Goal: Task Accomplishment & Management: Manage account settings

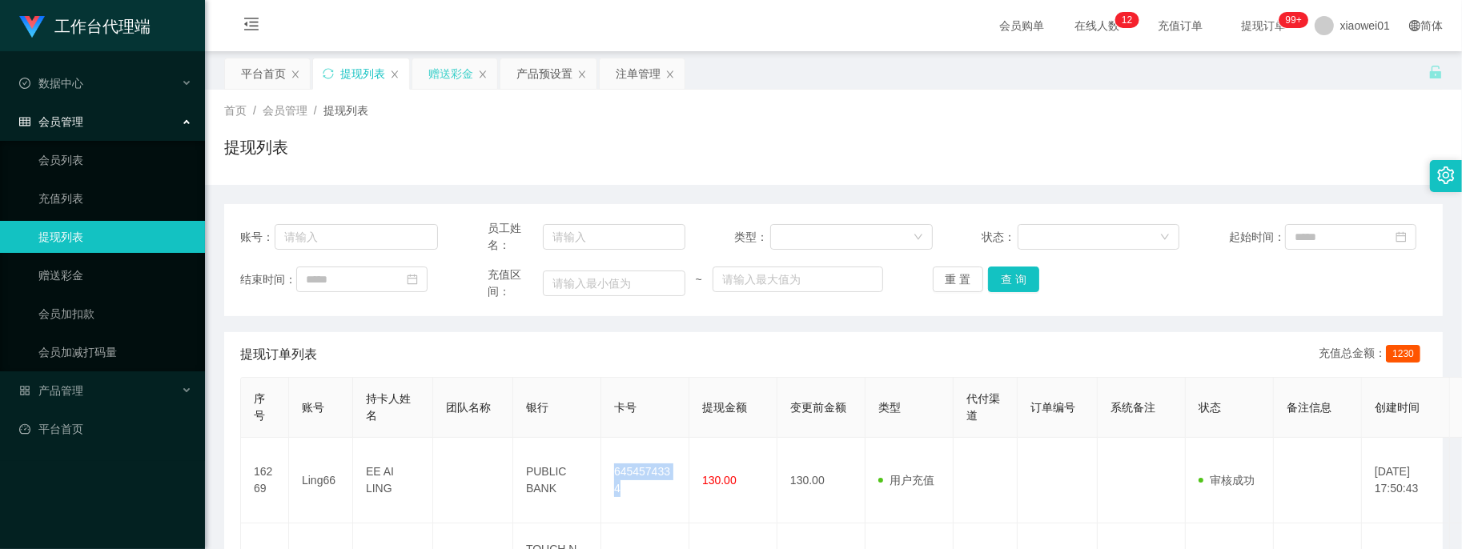
click at [452, 72] on div "赠送彩金" at bounding box center [450, 73] width 45 height 30
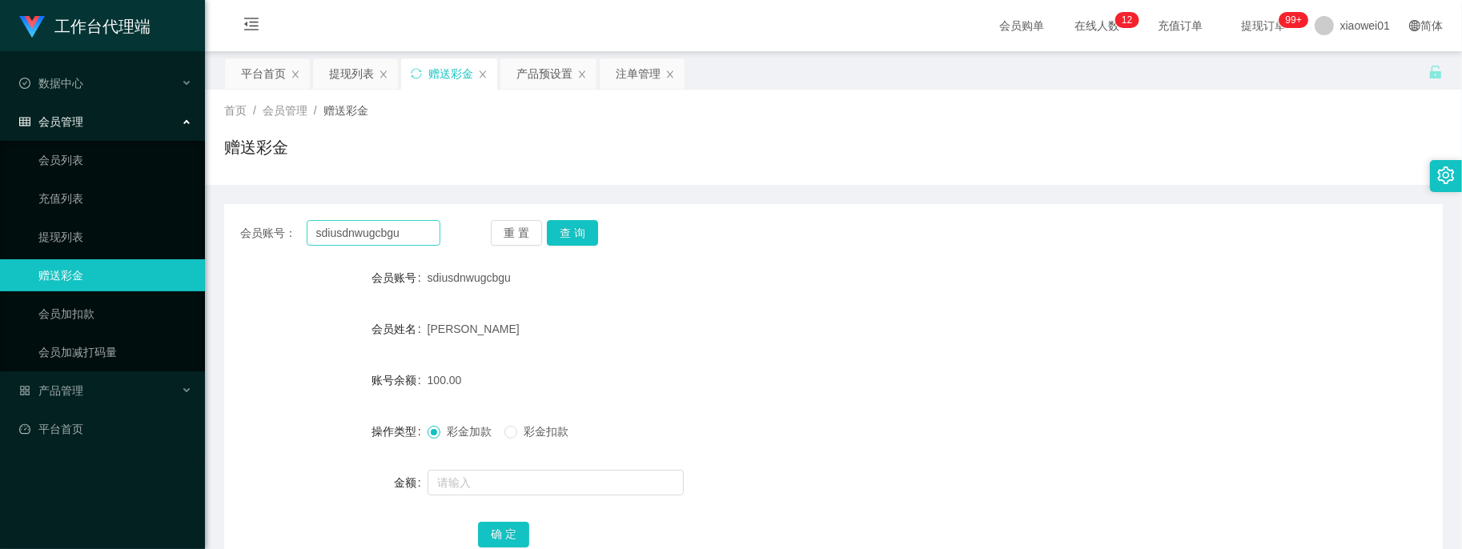
click at [405, 220] on div "会员账号： sdiusdnwugcbgu 重 置 查 询 会员账号 sdiusdnwugcbgu 会员姓名 YEK SU MING 账号余额 100.00 操…" at bounding box center [833, 394] width 1219 height 381
drag, startPoint x: 409, startPoint y: 229, endPoint x: 98, endPoint y: 170, distance: 316.3
click at [98, 170] on section "工作台代理端 数据中心 会员管理 会员列表 充值列表 提现列表 赠送彩金 会员加扣款 会员加减打码量 产品管理 开奖记录 注单管理 产品列表 即时注单 产品预…" at bounding box center [731, 448] width 1462 height 896
paste input "Sun1234567"
type input "Sun1234567"
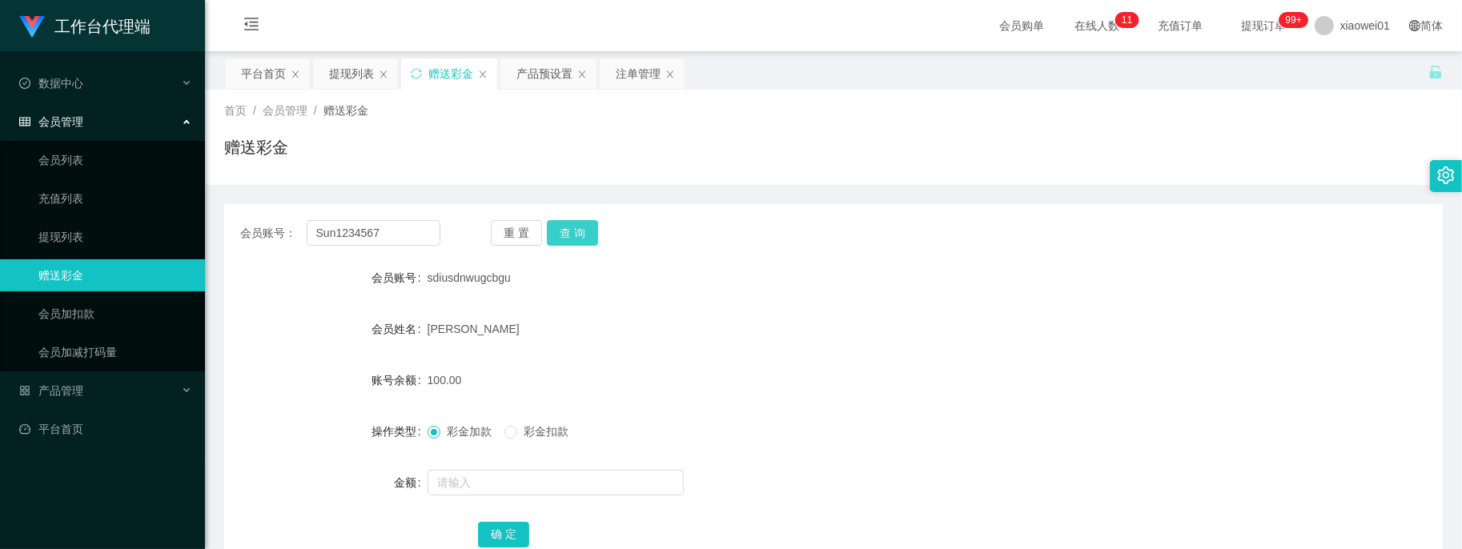
click at [578, 229] on button "查 询" at bounding box center [572, 233] width 51 height 26
click at [520, 484] on input "text" at bounding box center [556, 483] width 256 height 26
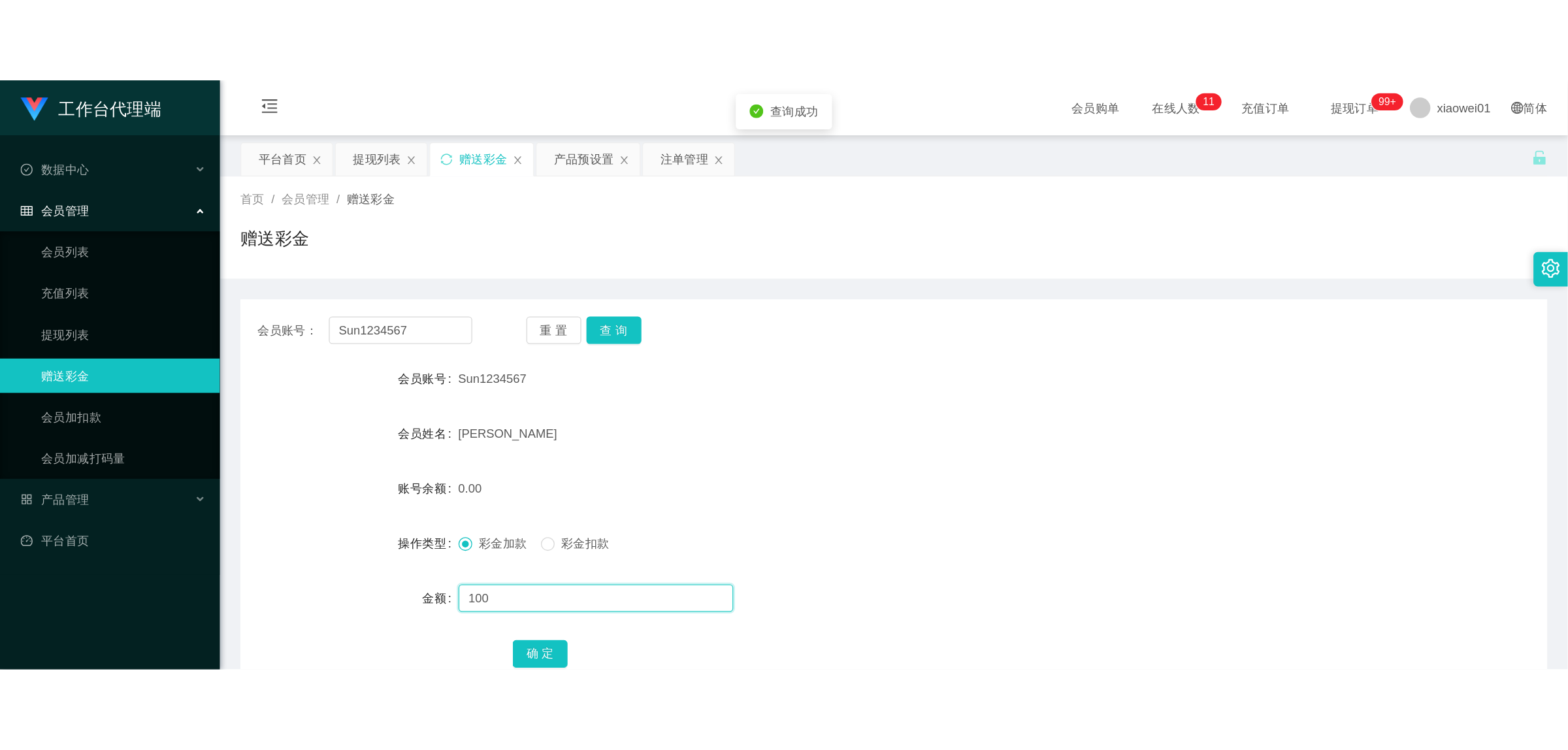
scroll to position [82, 0]
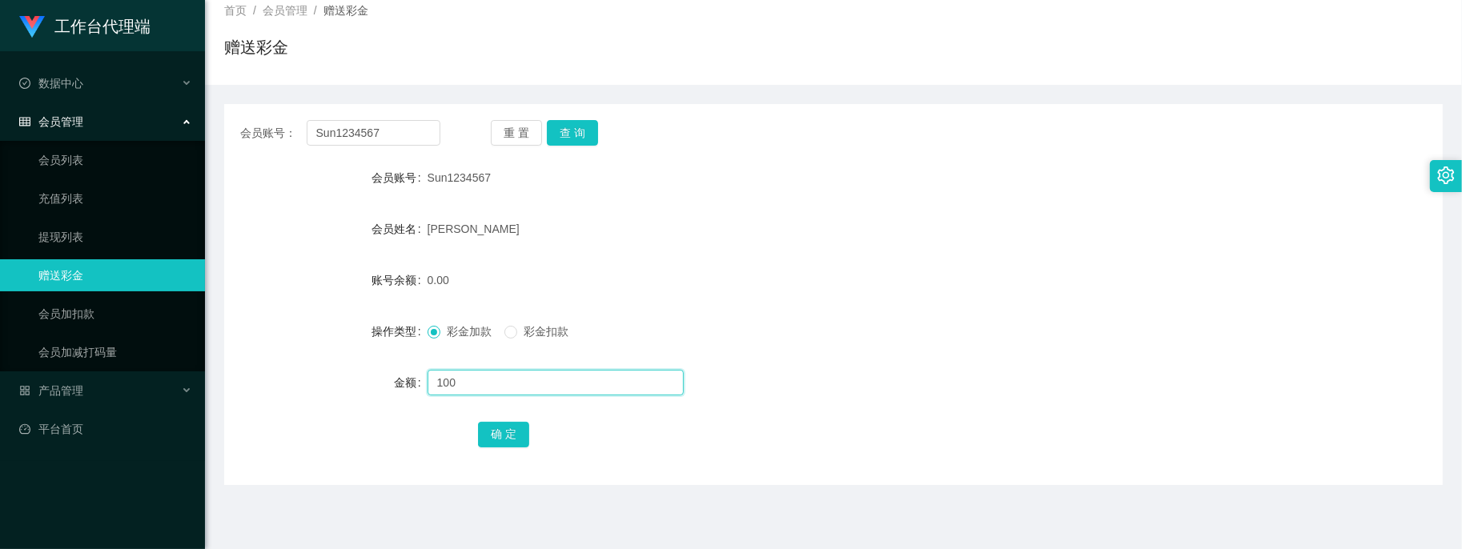
type input "100"
click at [491, 423] on button "确 定" at bounding box center [503, 435] width 51 height 26
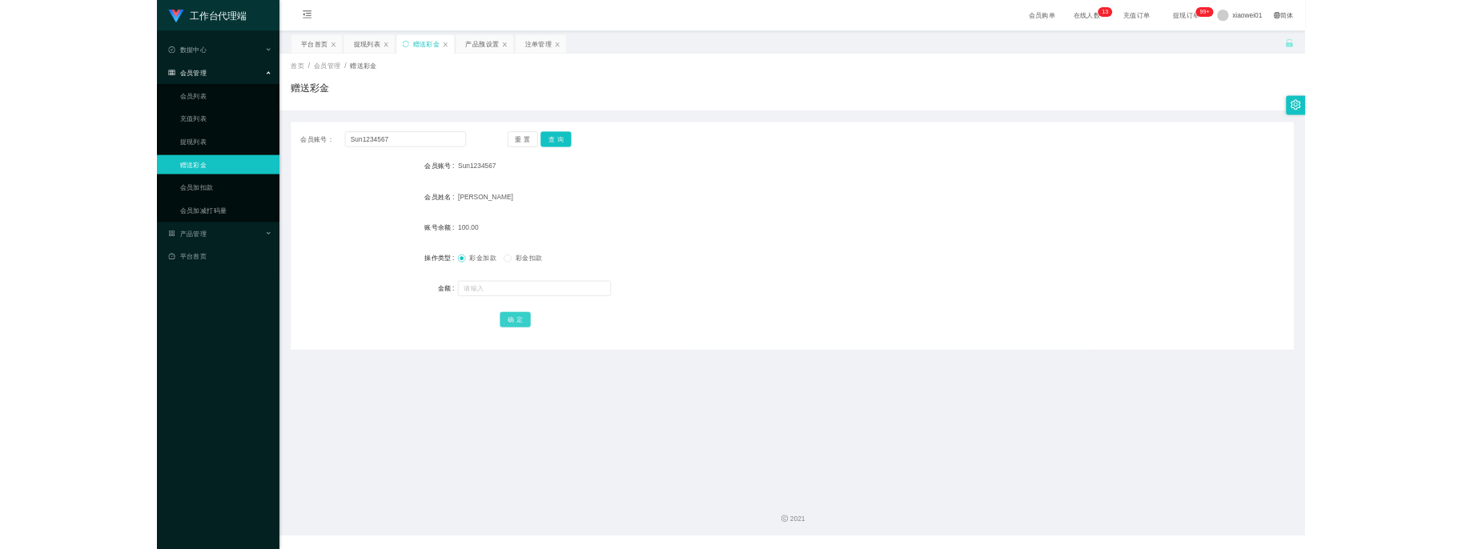
scroll to position [0, 0]
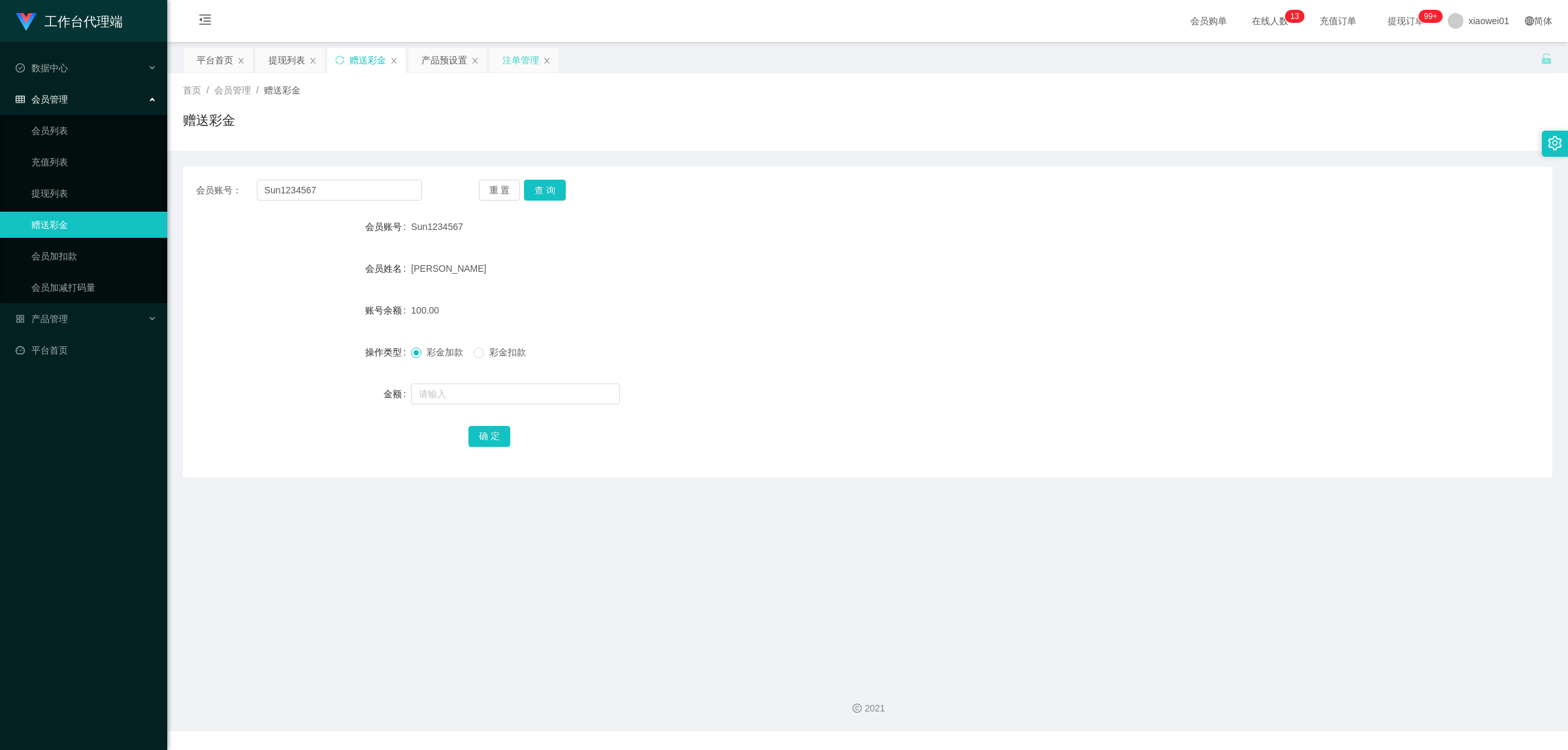
click at [510, 63] on div "注单管理" at bounding box center [520, 60] width 37 height 24
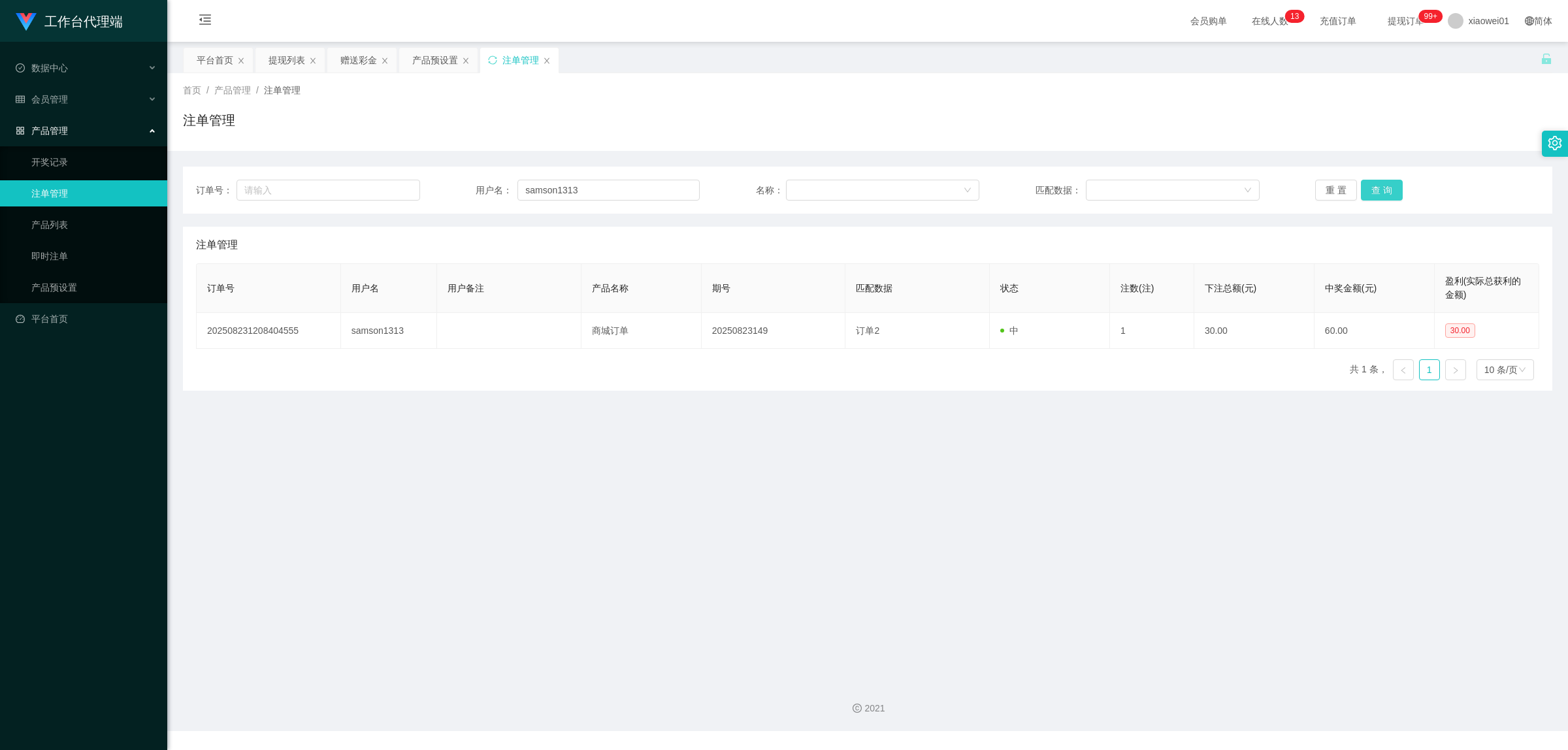
click at [1192, 185] on button "查 询" at bounding box center [1381, 190] width 42 height 21
click at [1192, 188] on button "查 询" at bounding box center [1381, 190] width 42 height 21
click at [1192, 190] on button "查 询" at bounding box center [1381, 190] width 42 height 21
drag, startPoint x: 658, startPoint y: 201, endPoint x: 649, endPoint y: 197, distance: 9.8
click at [654, 199] on div "订单号： 用户名： samson1313 名称： 匹配数据： 重 置 查 询" at bounding box center [867, 190] width 1369 height 47
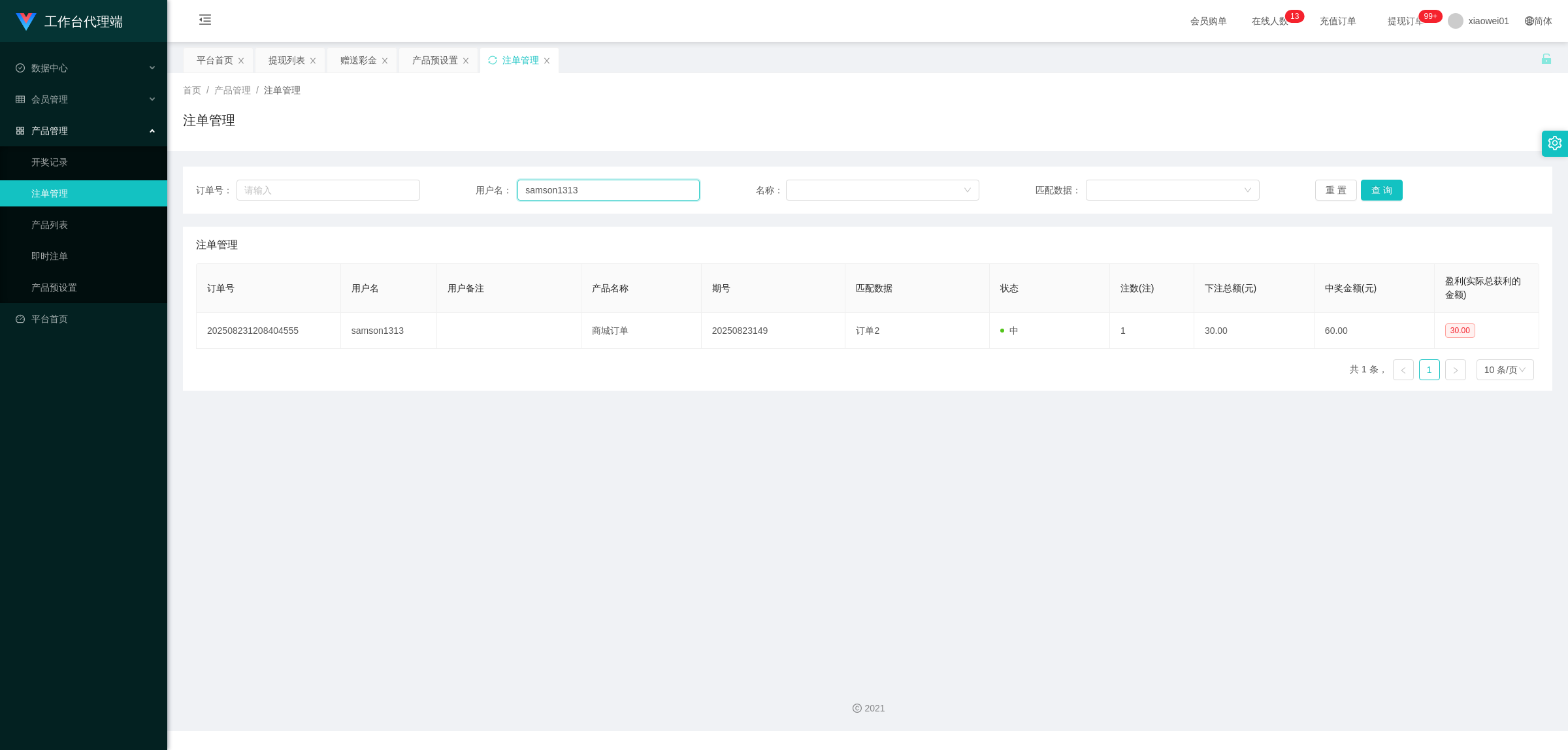
drag, startPoint x: 649, startPoint y: 197, endPoint x: 201, endPoint y: 148, distance: 450.7
click at [254, 158] on div "订单号： 用户名： samson1313 名称： 匹配数据： 重 置 查 询 注单管理 订单号 用户名 用户备注 产品名称 期号 匹配数据 状态 注数(注) …" at bounding box center [867, 271] width 1369 height 240
click at [1192, 185] on button "查 询" at bounding box center [1381, 190] width 42 height 21
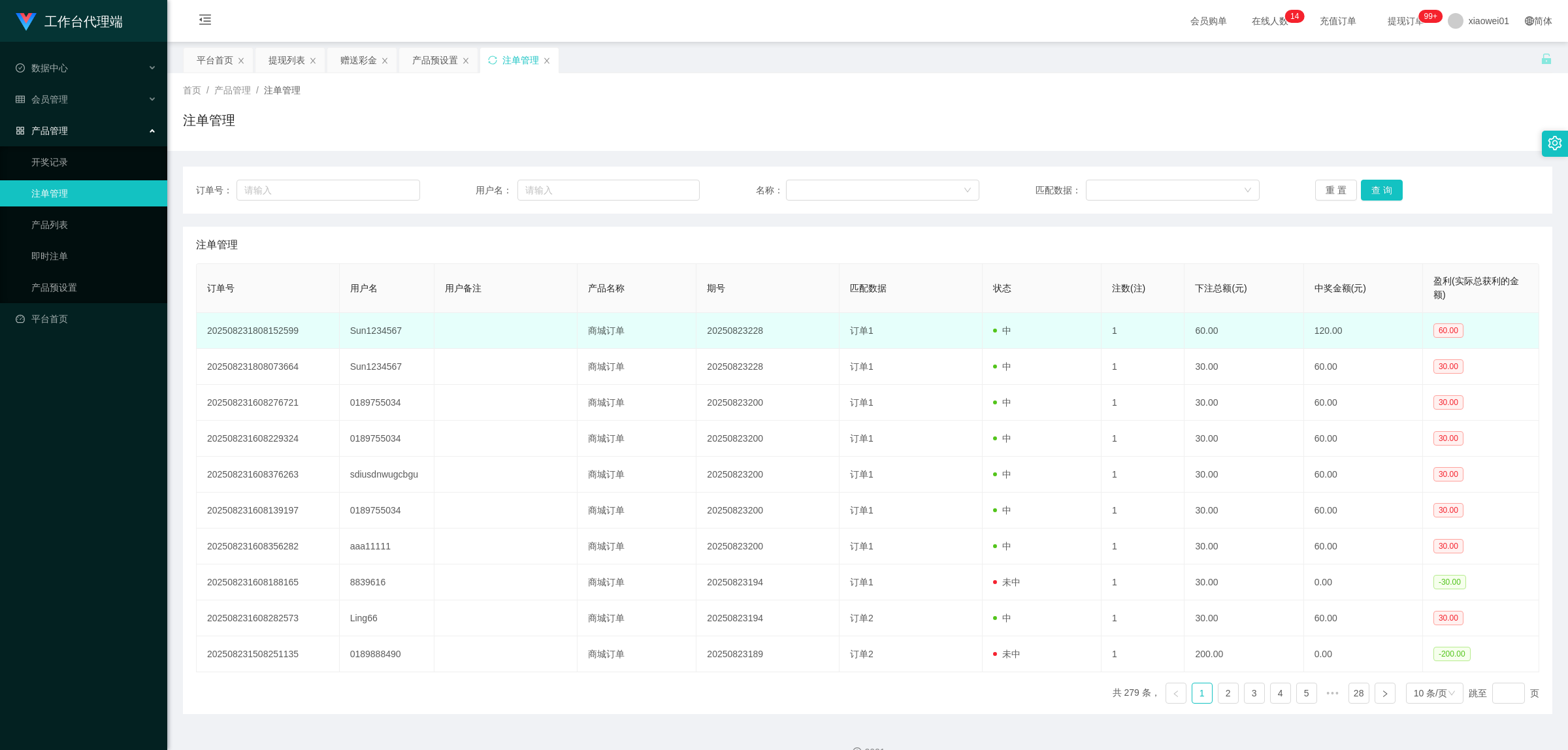
click at [402, 339] on td "Sun1234567" at bounding box center [387, 331] width 95 height 36
click at [382, 333] on td "Sun1234567" at bounding box center [387, 331] width 95 height 36
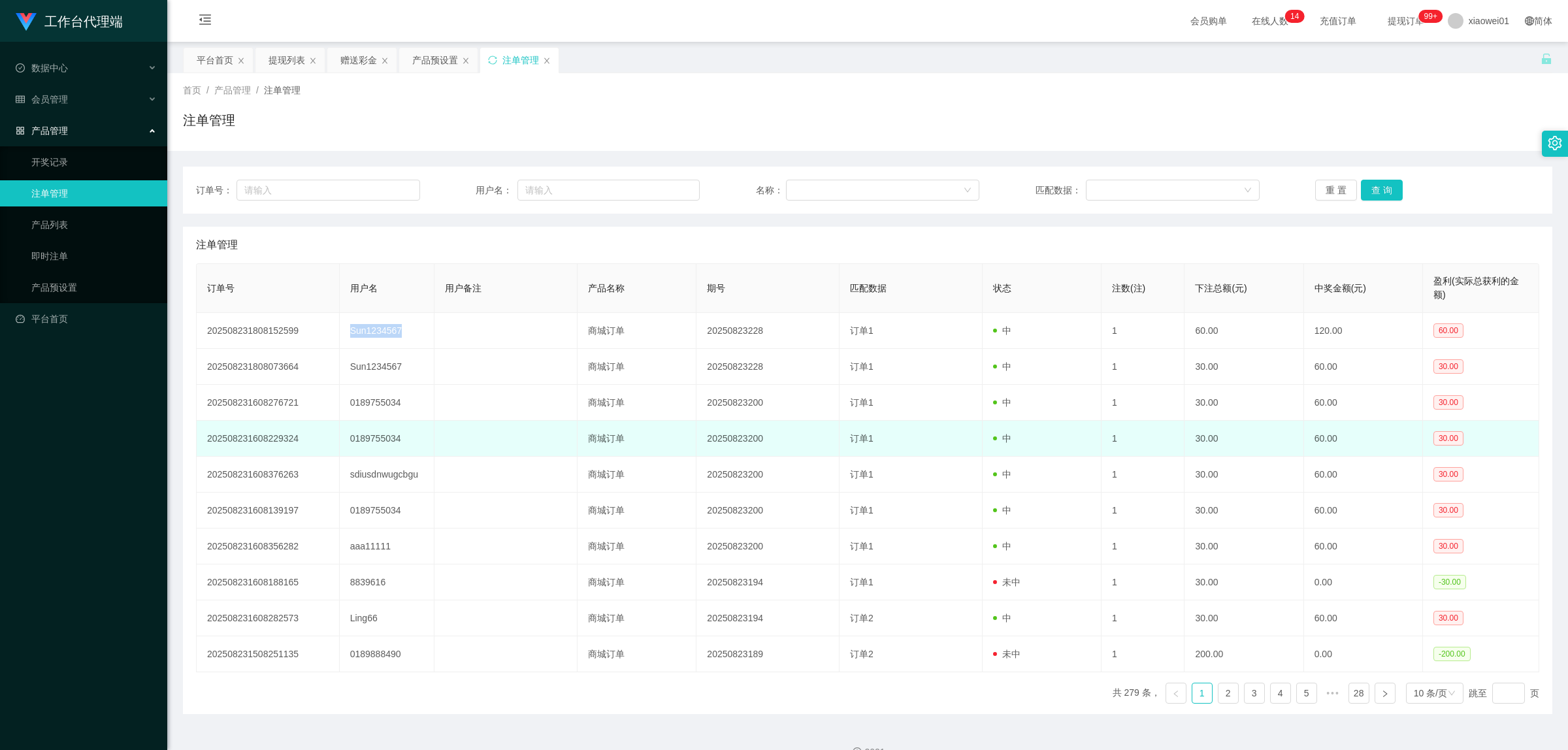
copy td "Sun1234567"
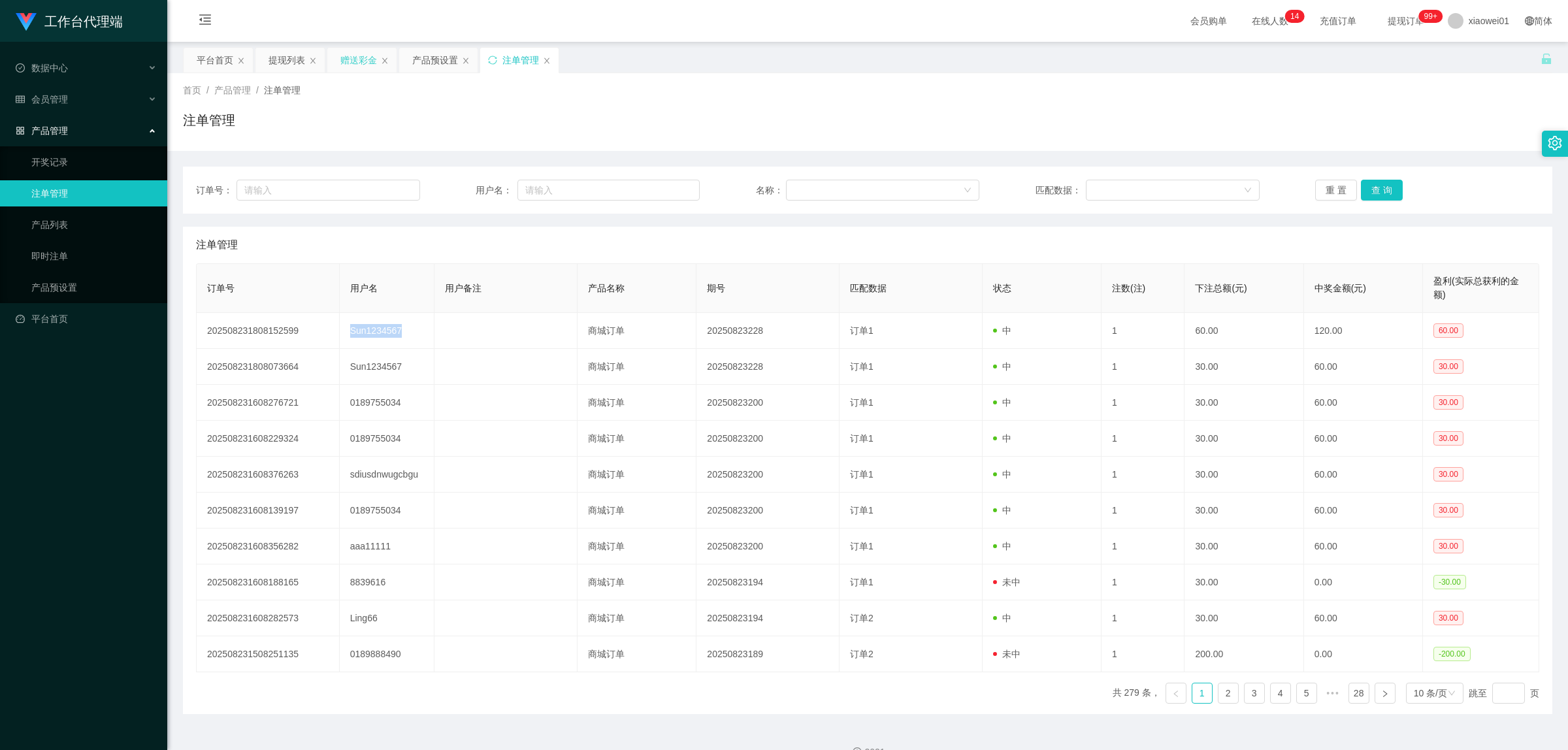
click at [356, 65] on div "赠送彩金" at bounding box center [358, 60] width 37 height 24
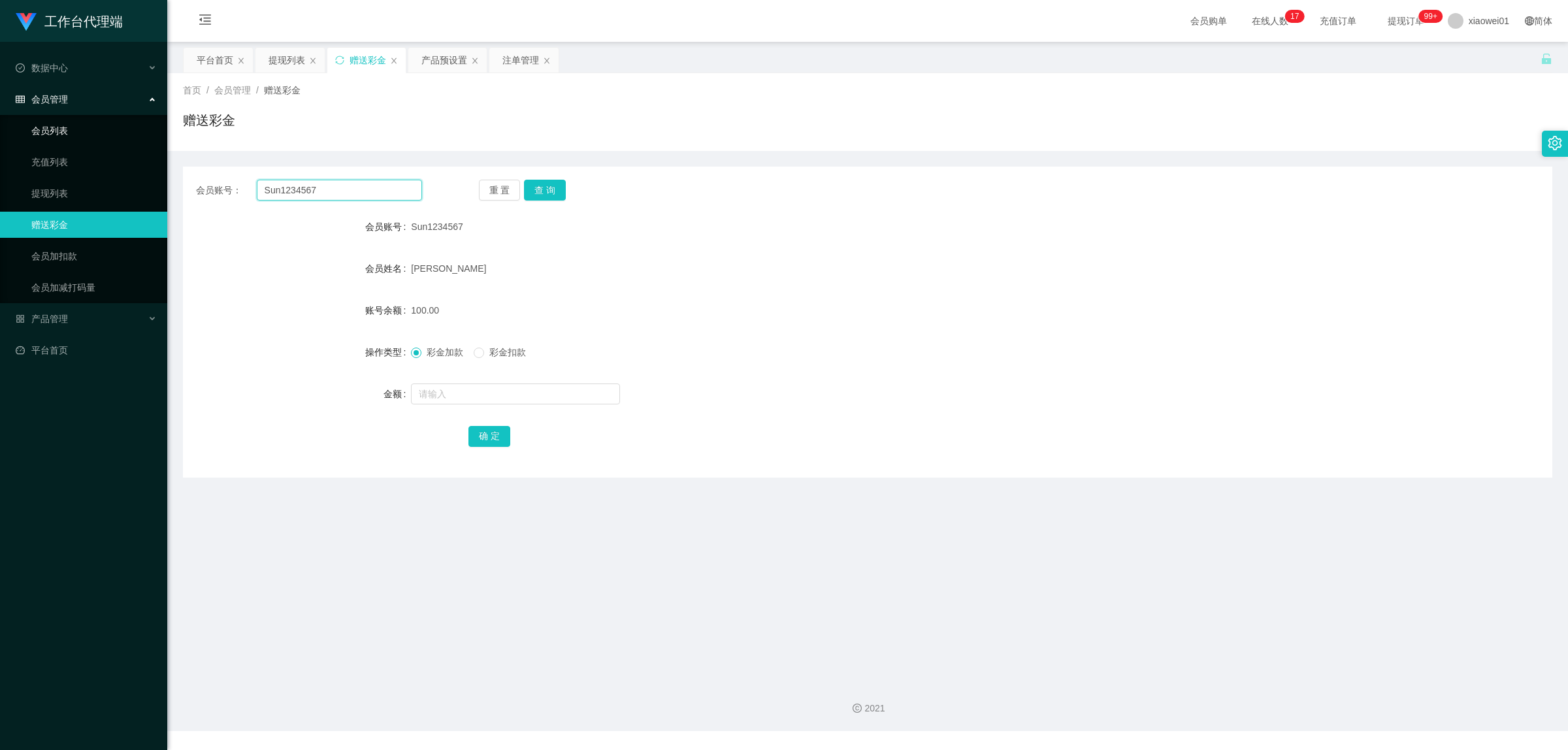
drag, startPoint x: 366, startPoint y: 191, endPoint x: 3, endPoint y: 131, distance: 367.9
click at [0, 131] on section "工作台代理端 数据中心 会员管理 会员列表 充值列表 提现列表 赠送彩金 会员加扣款 会员加减打码量 产品管理 开奖记录 注单管理 产品列表 即时注单 产品预…" at bounding box center [784, 366] width 1568 height 731
click at [550, 186] on button "查 询" at bounding box center [544, 190] width 42 height 21
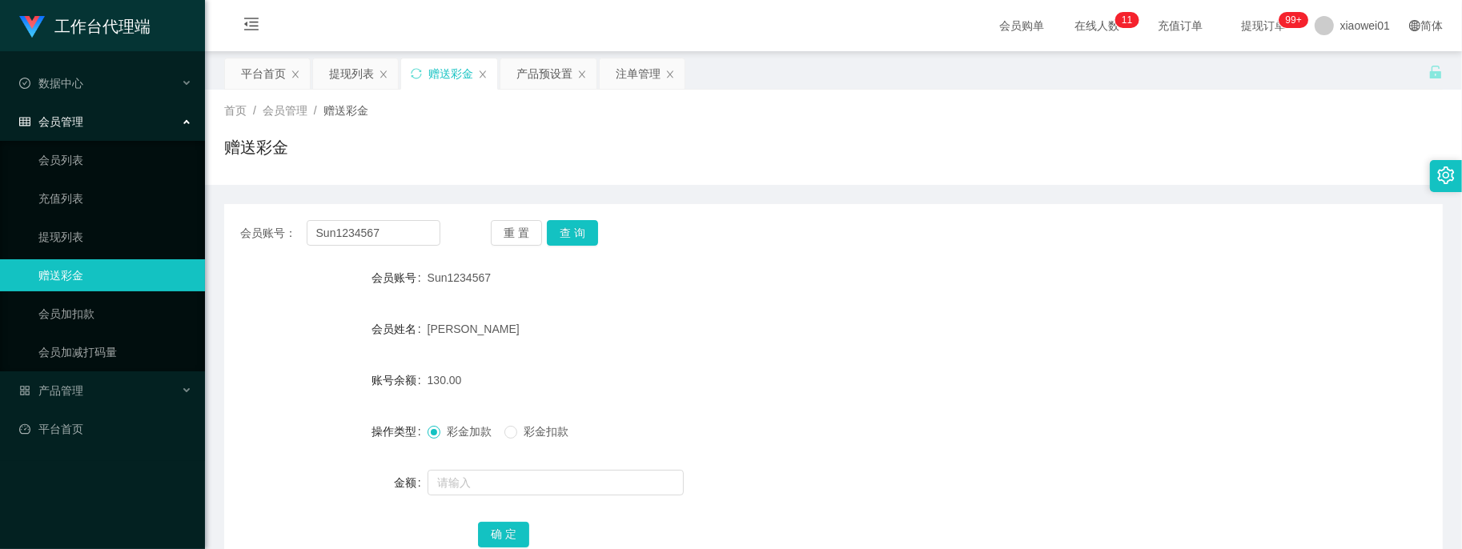
click at [459, 78] on div "赠送彩金" at bounding box center [450, 73] width 45 height 30
click at [341, 70] on div "提现列表" at bounding box center [351, 73] width 45 height 30
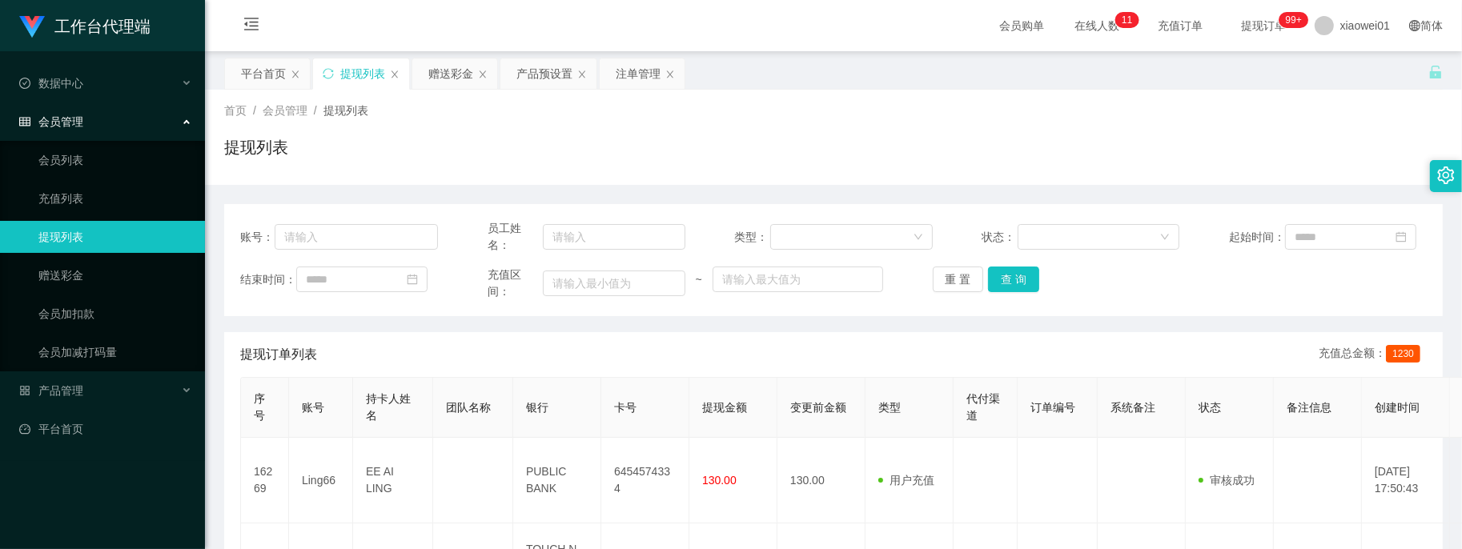
click at [974, 261] on div "账号： 员工姓名： 类型： 状态： 起始时间： 结束时间： 充值区间： ~ 重 置 查 询" at bounding box center [833, 260] width 1219 height 112
click at [994, 284] on button "查 询" at bounding box center [1013, 280] width 51 height 26
click at [1022, 286] on button "查 询" at bounding box center [1013, 280] width 51 height 26
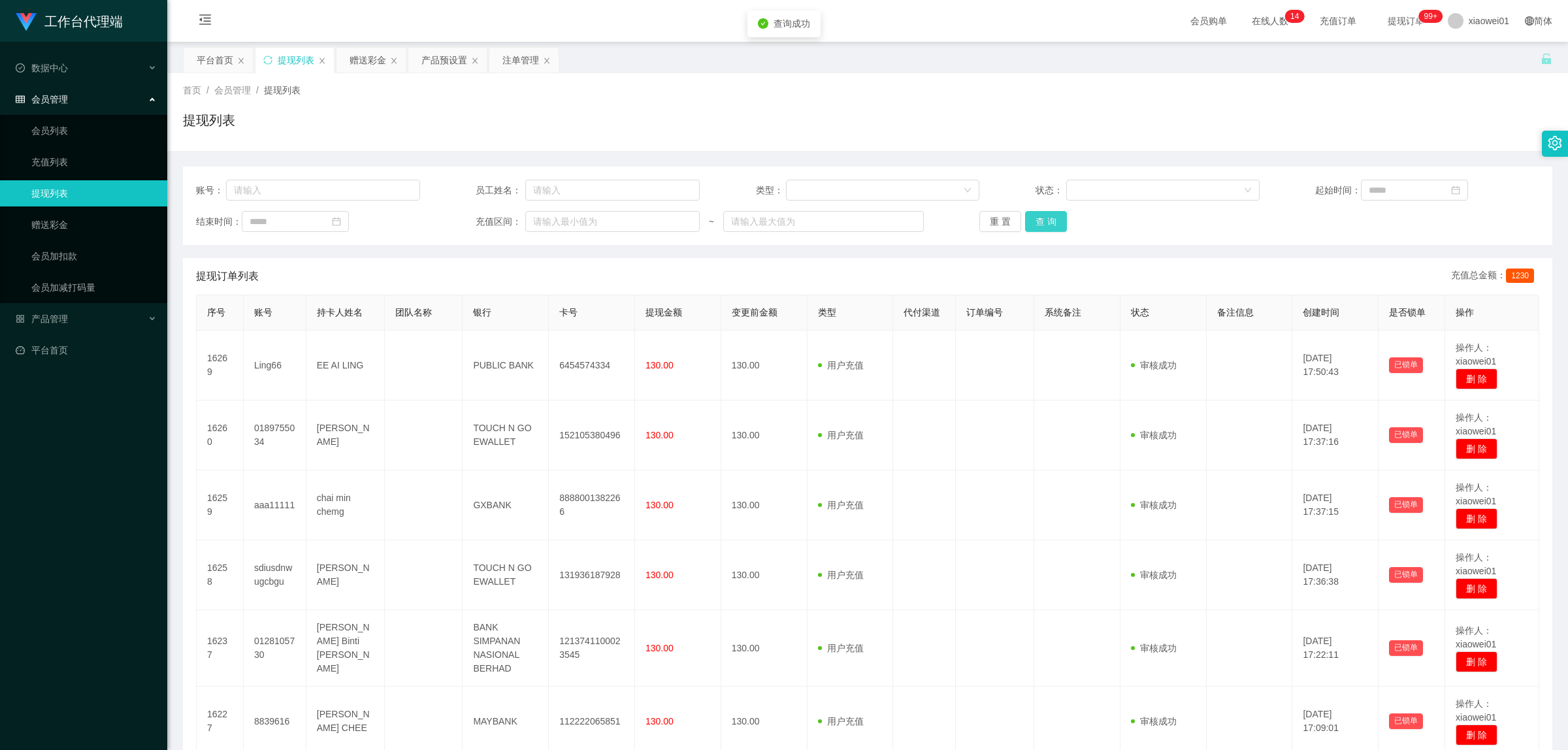
click at [1042, 216] on button "查 询" at bounding box center [1045, 222] width 42 height 21
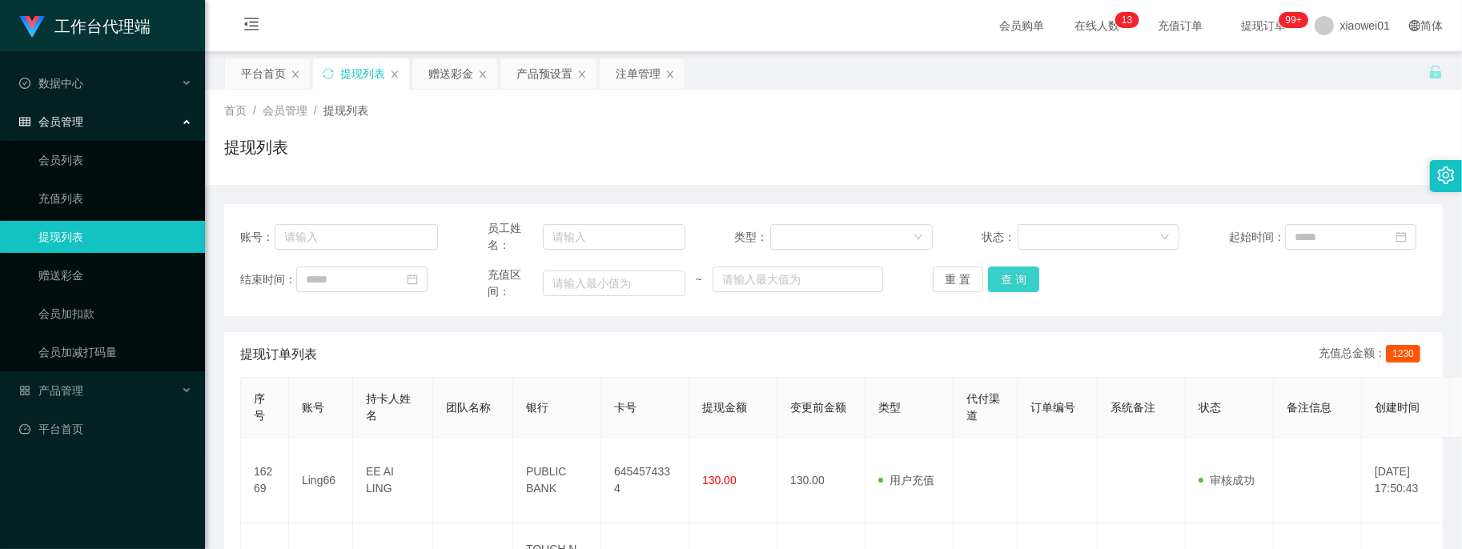
click at [995, 280] on button "查 询" at bounding box center [1013, 280] width 51 height 26
click at [267, 76] on div "平台首页" at bounding box center [263, 73] width 45 height 30
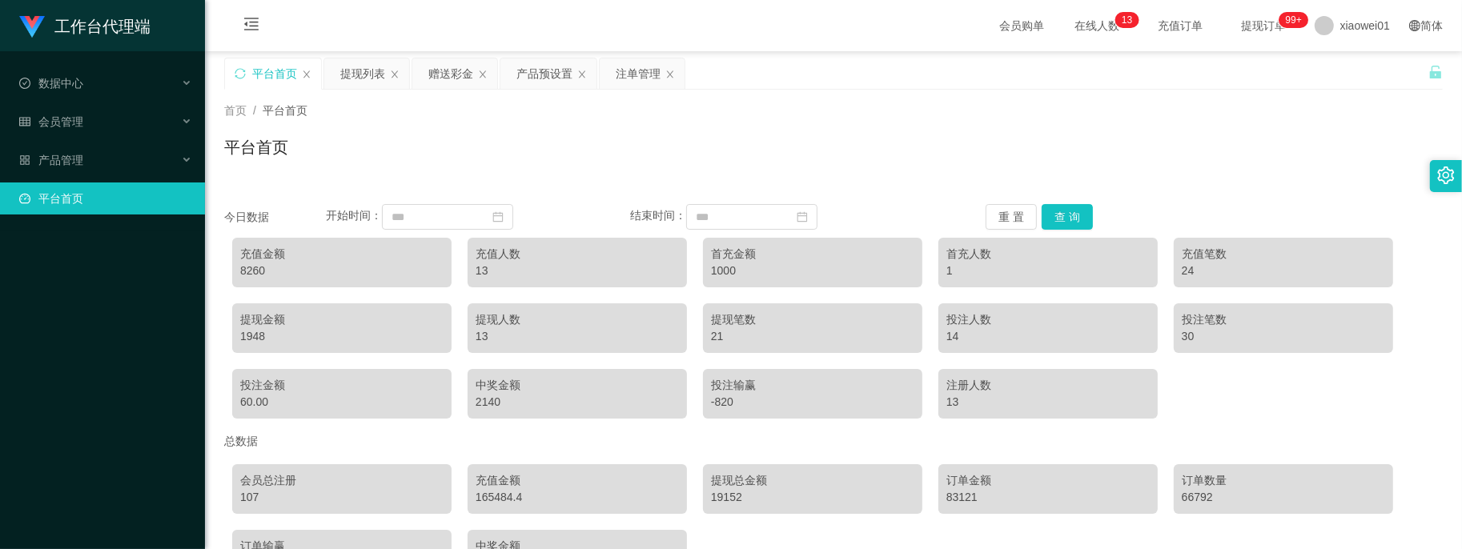
click at [250, 261] on div "充值金额" at bounding box center [341, 254] width 203 height 17
click at [248, 265] on div "8260" at bounding box center [341, 271] width 203 height 17
copy div "8260"
click at [250, 74] on div "平台首页" at bounding box center [273, 73] width 96 height 30
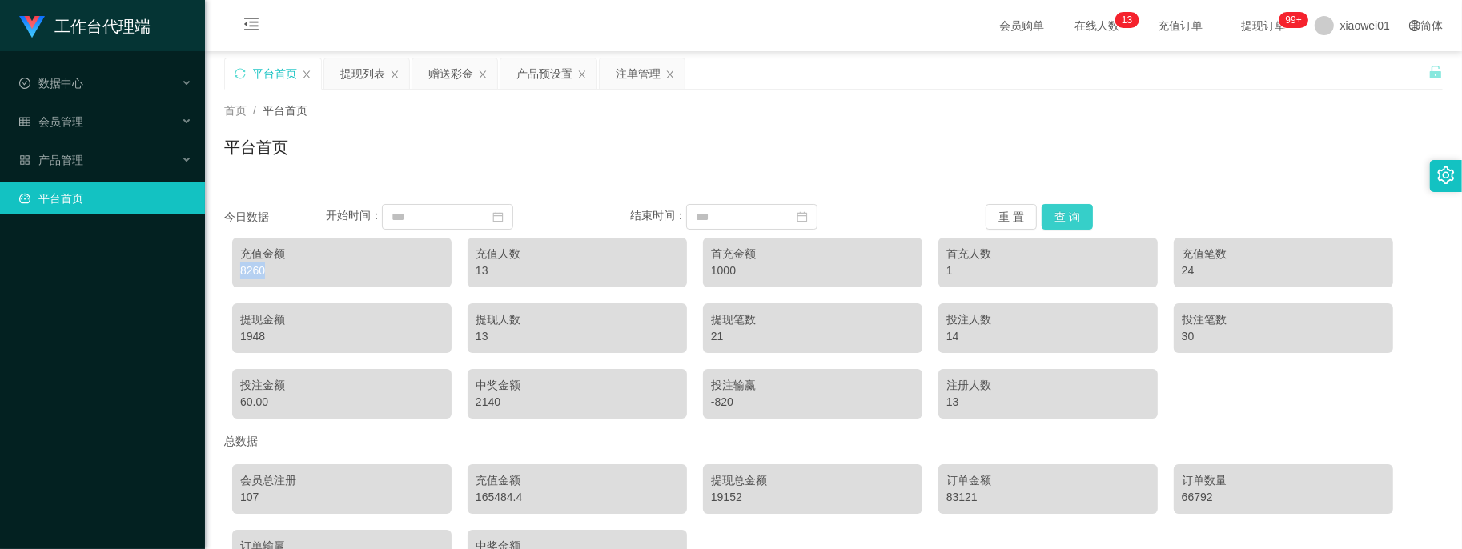
click at [1062, 212] on button "查 询" at bounding box center [1067, 217] width 51 height 26
click at [242, 18] on icon "图标: menu-fold" at bounding box center [251, 26] width 54 height 51
